Goal: Complete application form

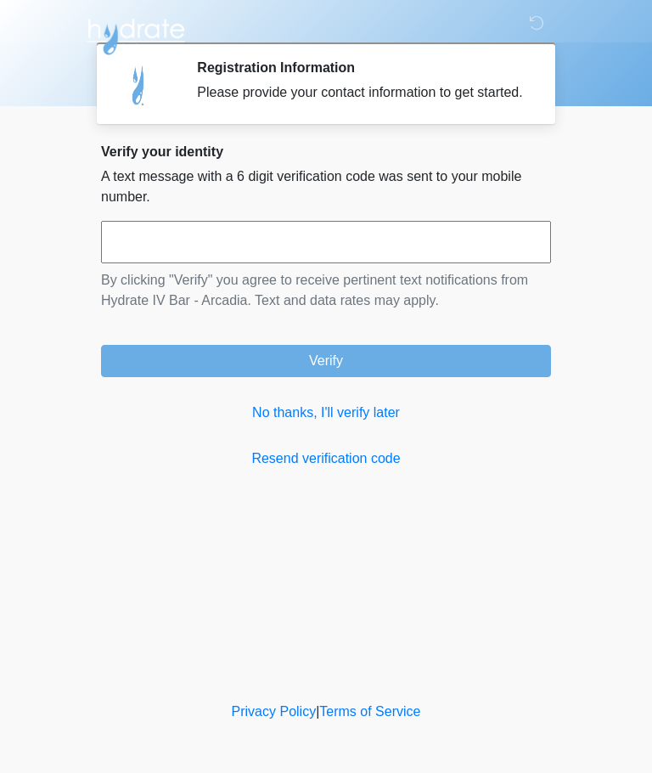
click at [373, 423] on link "No thanks, I'll verify later" at bounding box center [326, 412] width 450 height 20
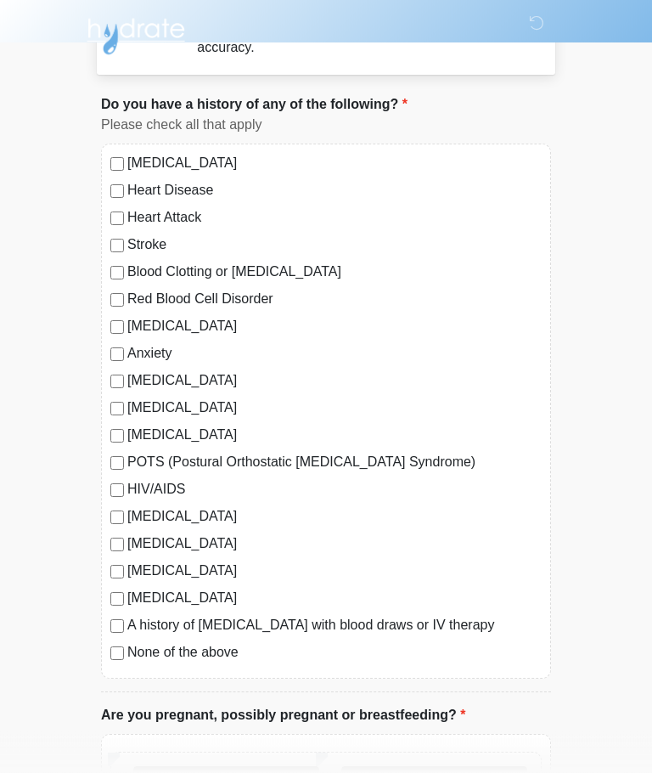
scroll to position [65, 0]
click at [150, 355] on label "Anxiety" at bounding box center [334, 353] width 414 height 20
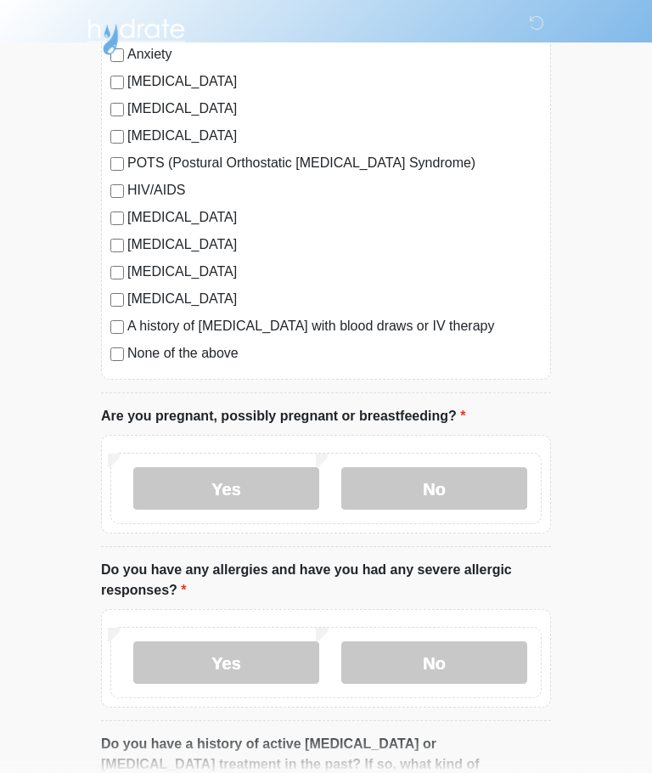
scroll to position [366, 0]
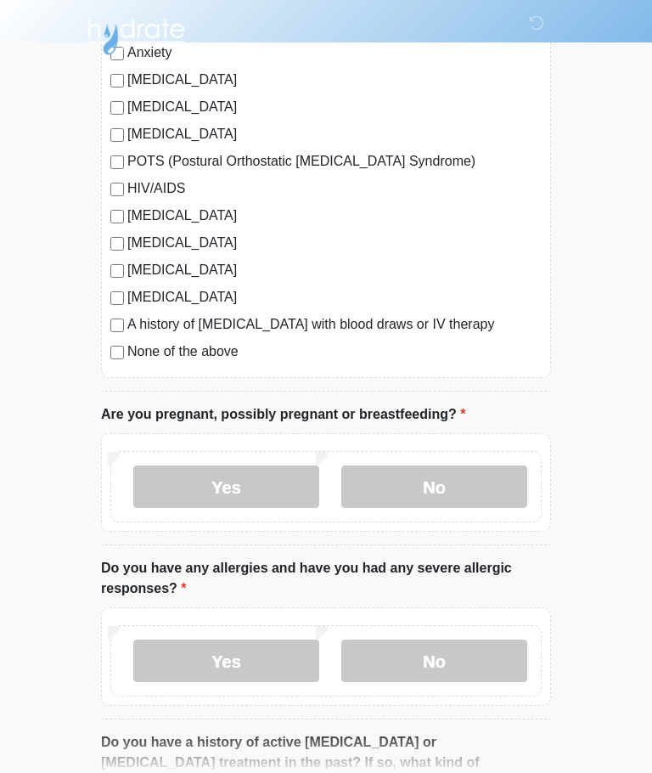
click at [476, 487] on label "No" at bounding box center [434, 486] width 186 height 42
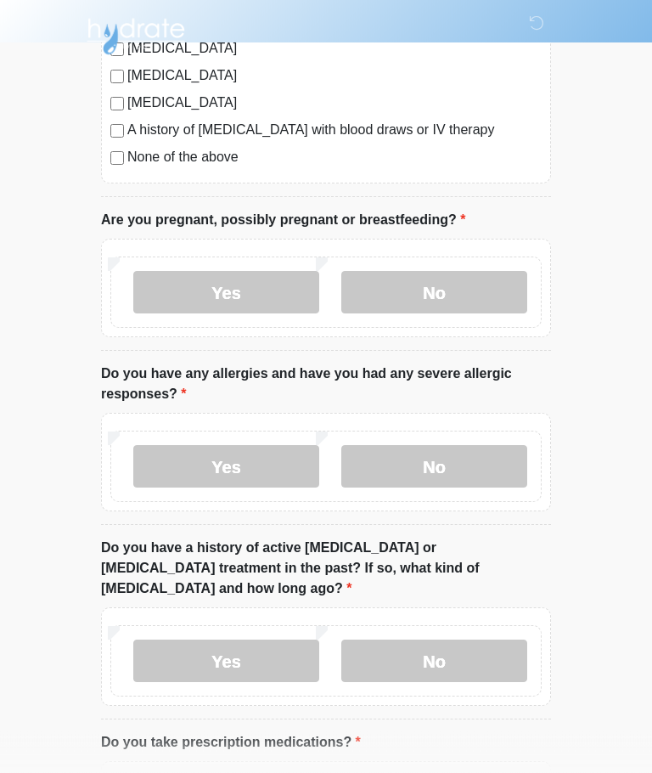
scroll to position [561, 0]
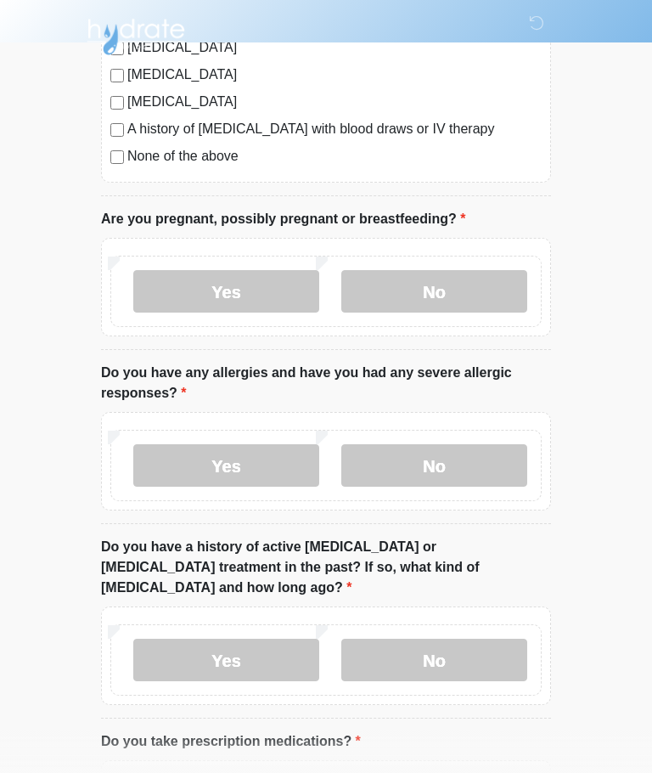
click at [482, 461] on label "No" at bounding box center [434, 465] width 186 height 42
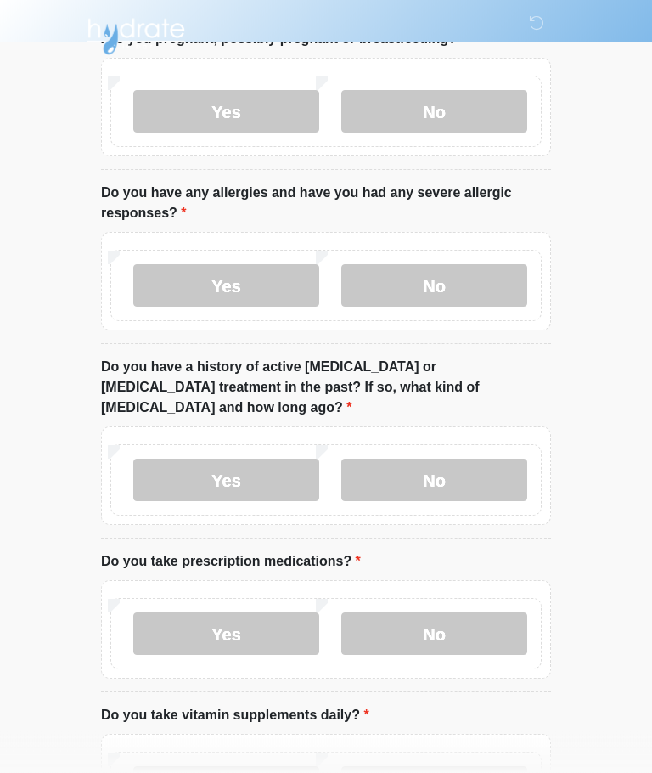
scroll to position [746, 0]
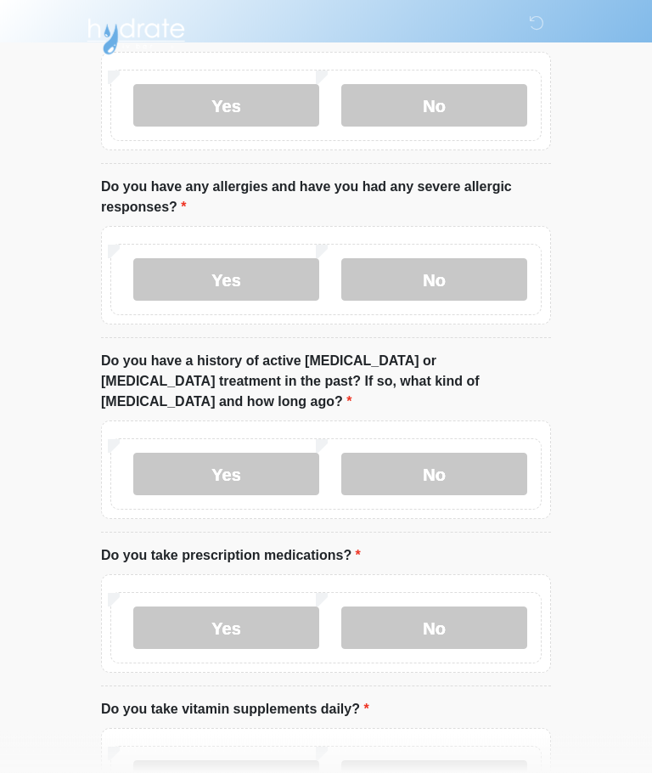
click at [248, 453] on label "Yes" at bounding box center [226, 474] width 186 height 42
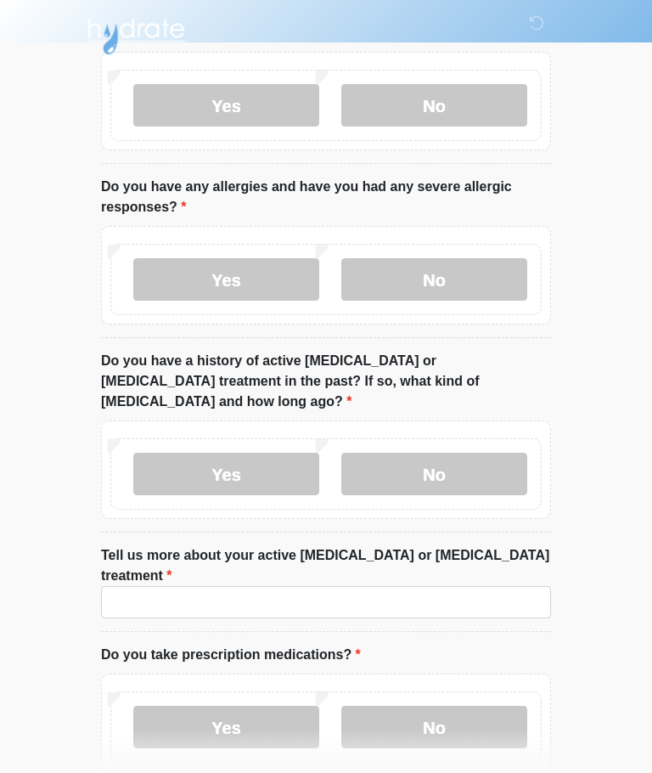
scroll to position [747, 0]
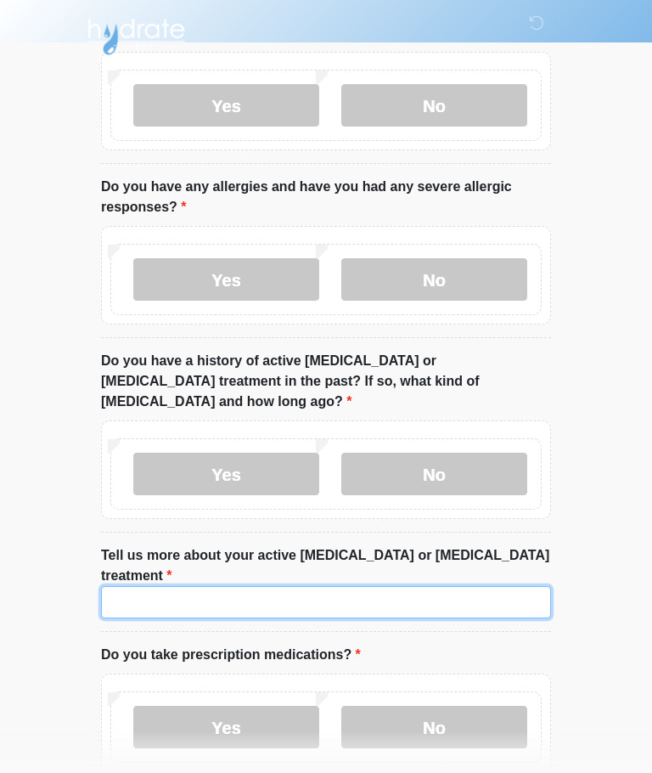
click at [318, 586] on input "Tell us more about your active [MEDICAL_DATA] or [MEDICAL_DATA] treatment" at bounding box center [326, 602] width 450 height 32
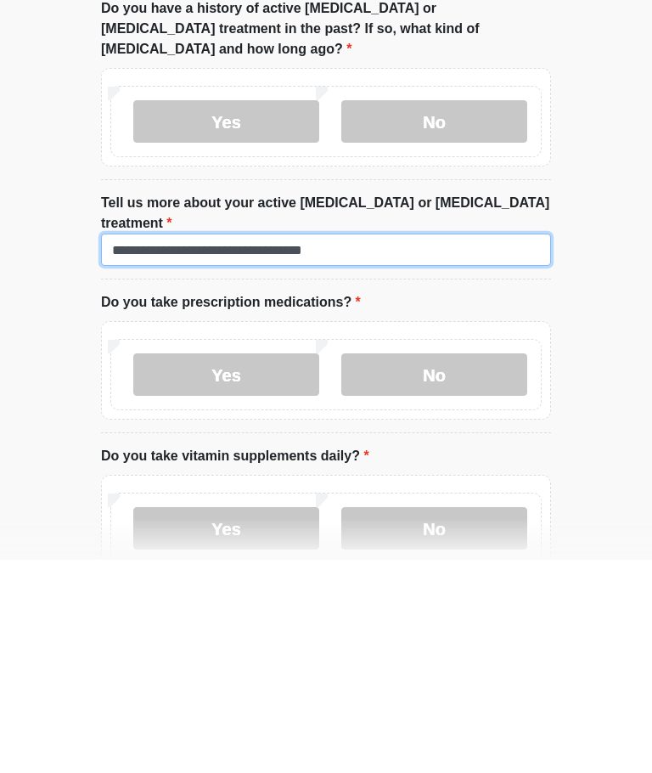
scroll to position [890, 0]
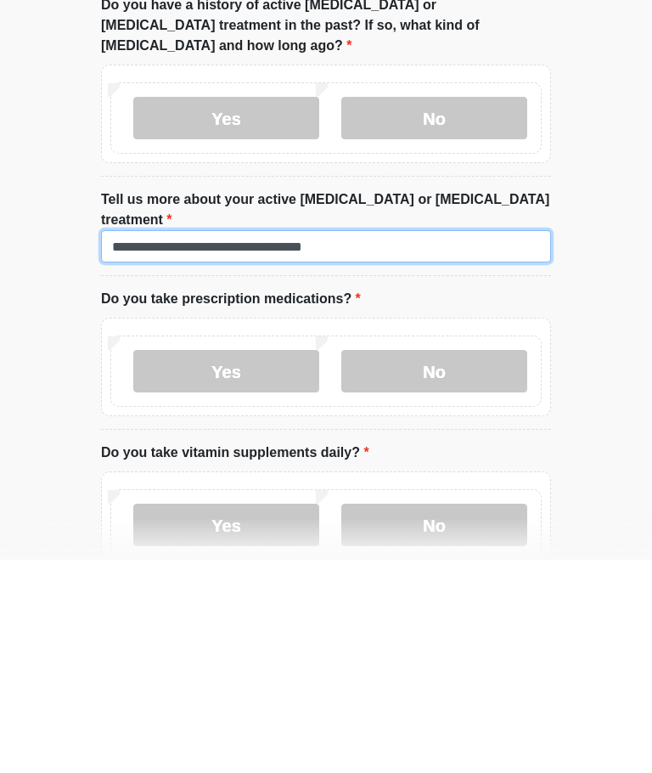
type input "**********"
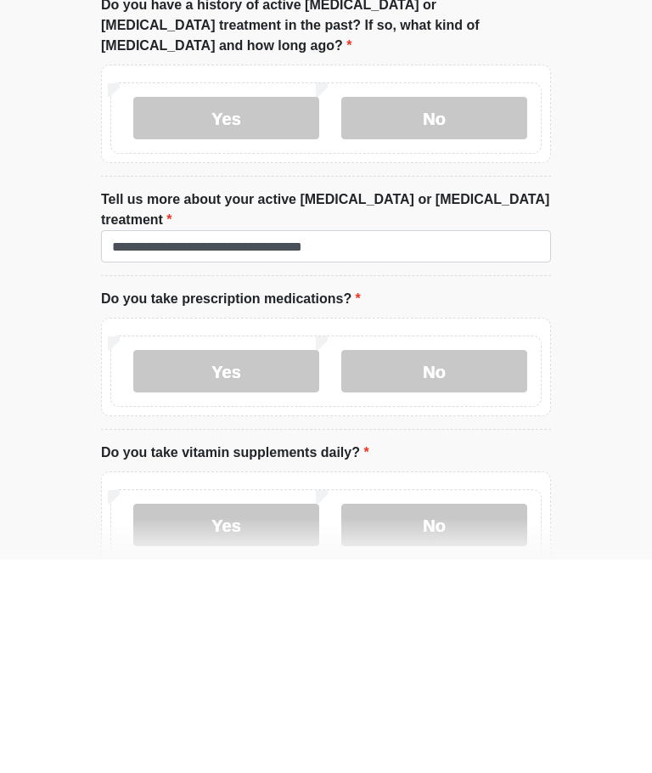
click at [489, 563] on label "No" at bounding box center [434, 584] width 186 height 42
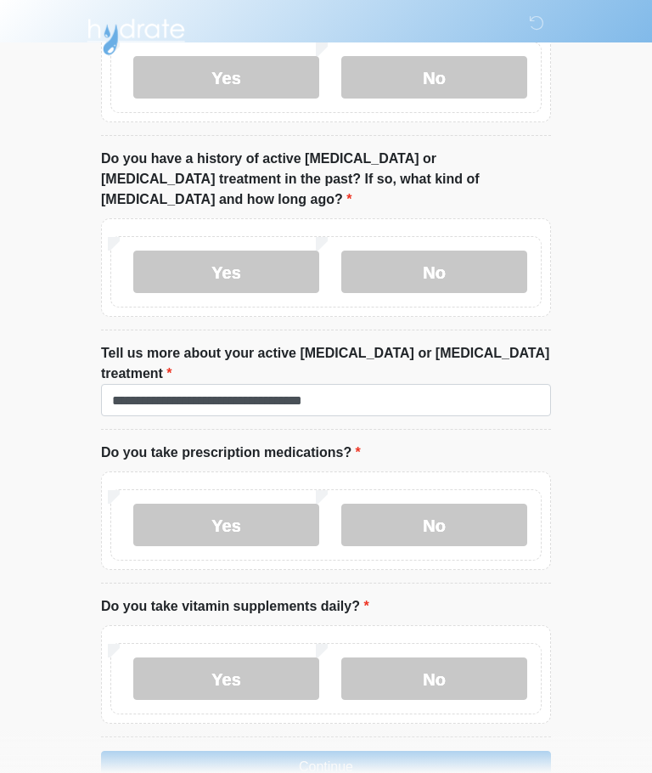
click at [216, 657] on label "Yes" at bounding box center [226, 678] width 186 height 42
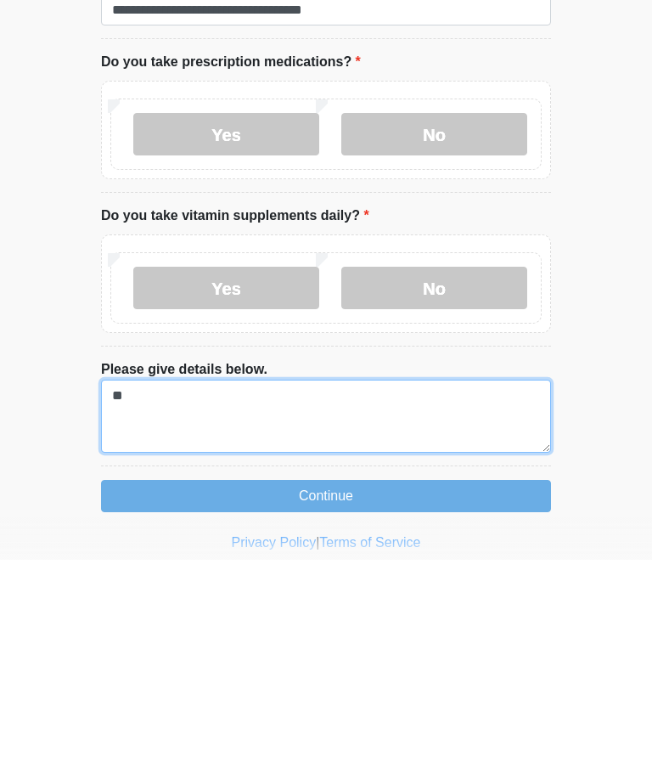
type textarea "*"
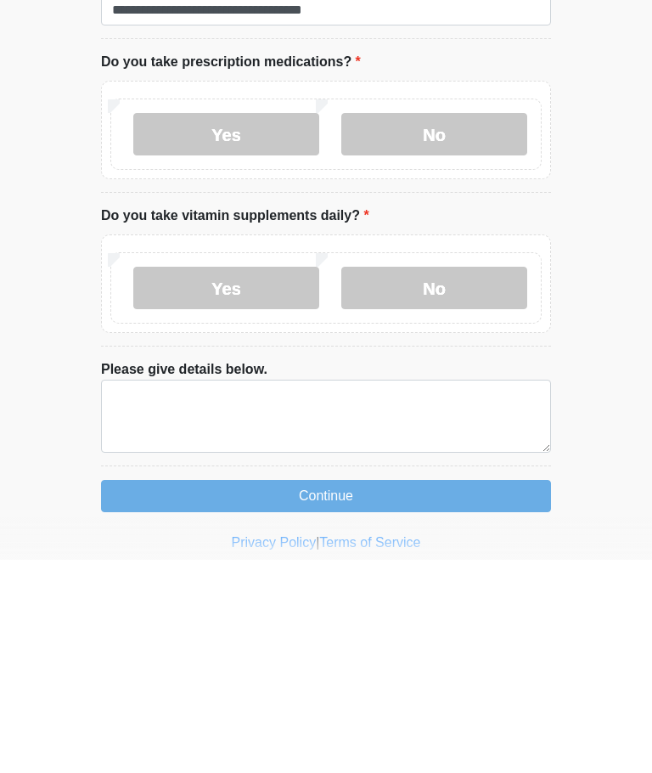
click at [485, 480] on label "No" at bounding box center [434, 501] width 186 height 42
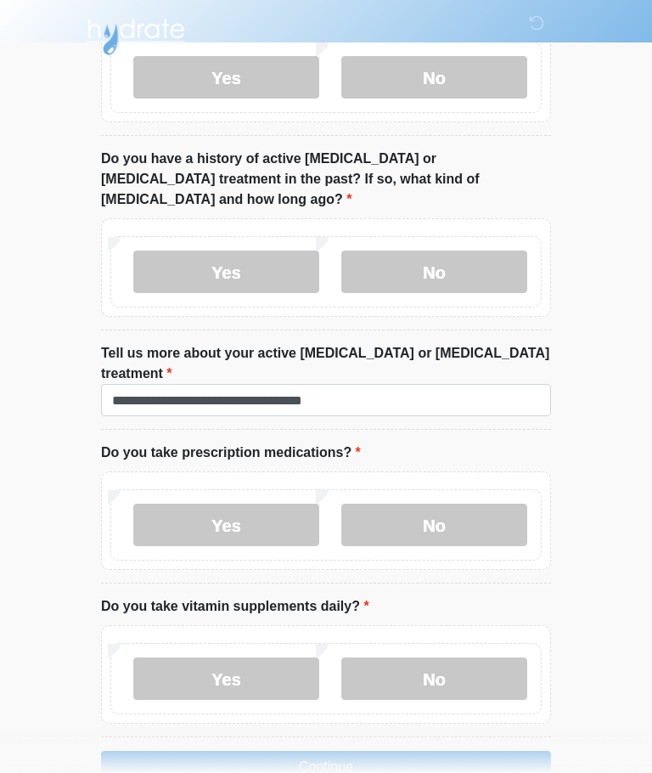
click at [228, 750] on button "Continue" at bounding box center [326, 766] width 450 height 32
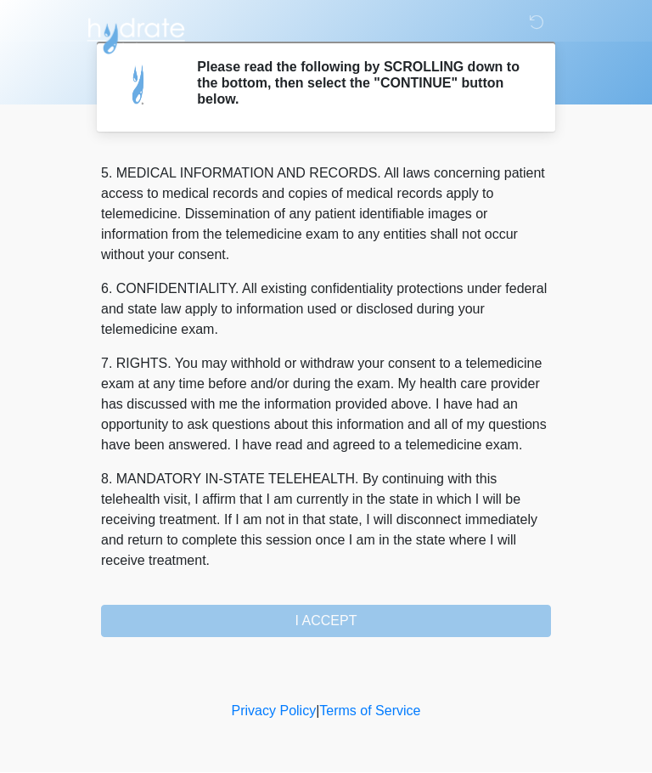
scroll to position [552, 0]
click at [414, 615] on button "I ACCEPT" at bounding box center [326, 621] width 450 height 32
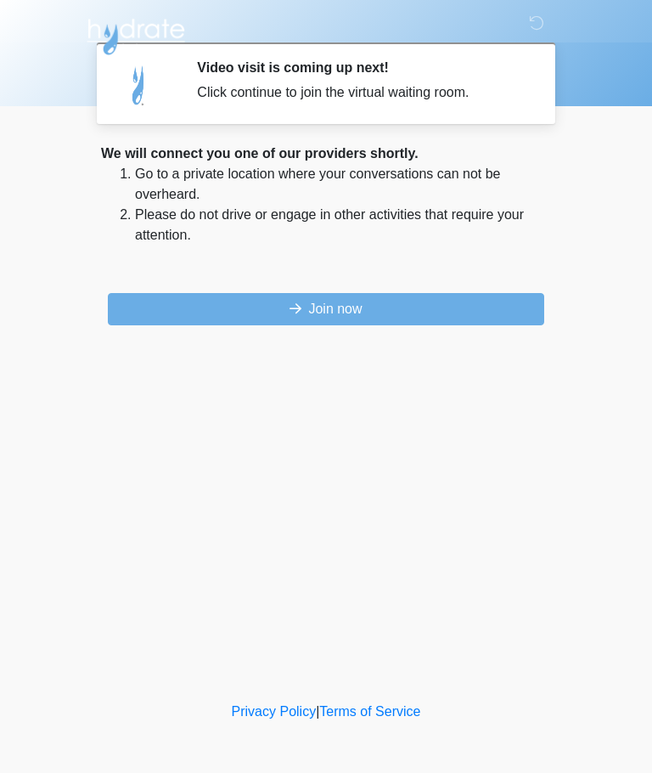
click at [481, 313] on button "Join now" at bounding box center [326, 309] width 436 height 32
